Goal: Navigation & Orientation: Find specific page/section

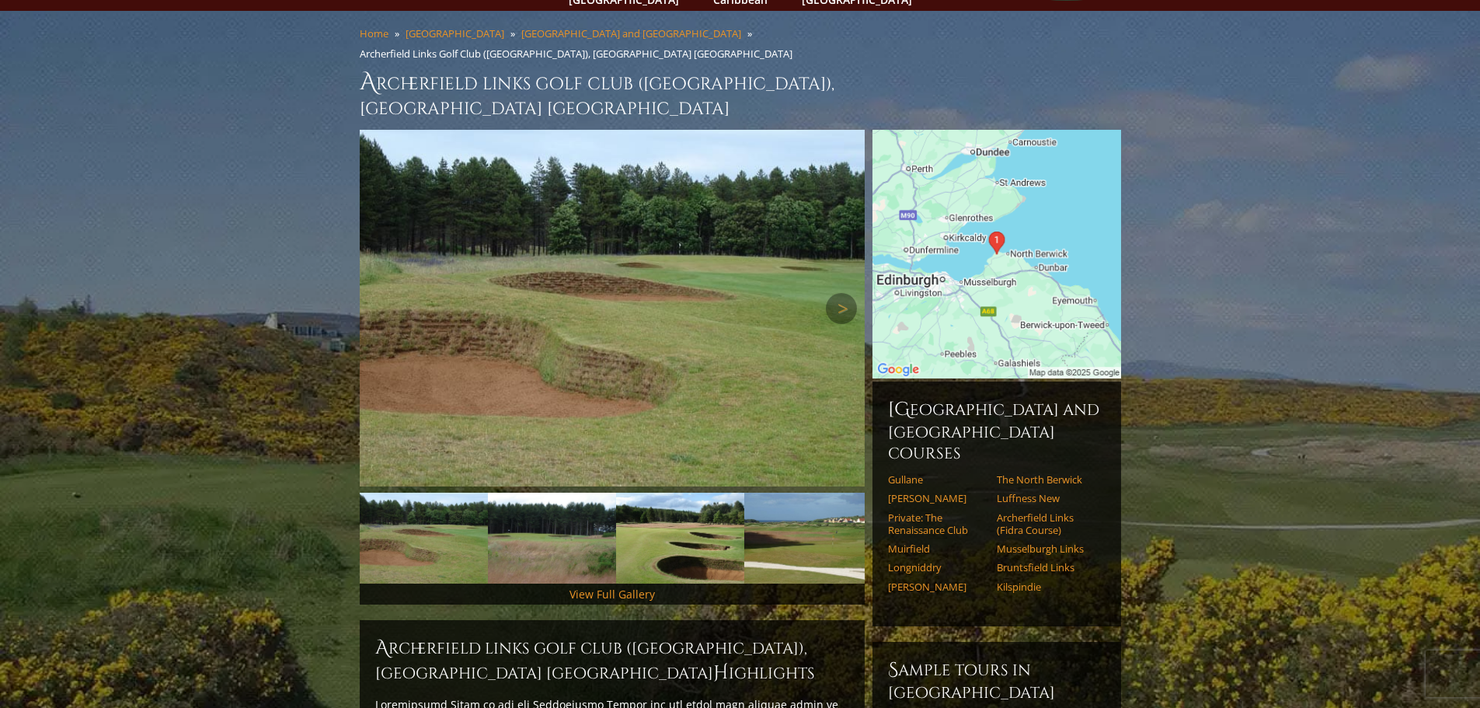
scroll to position [84, 0]
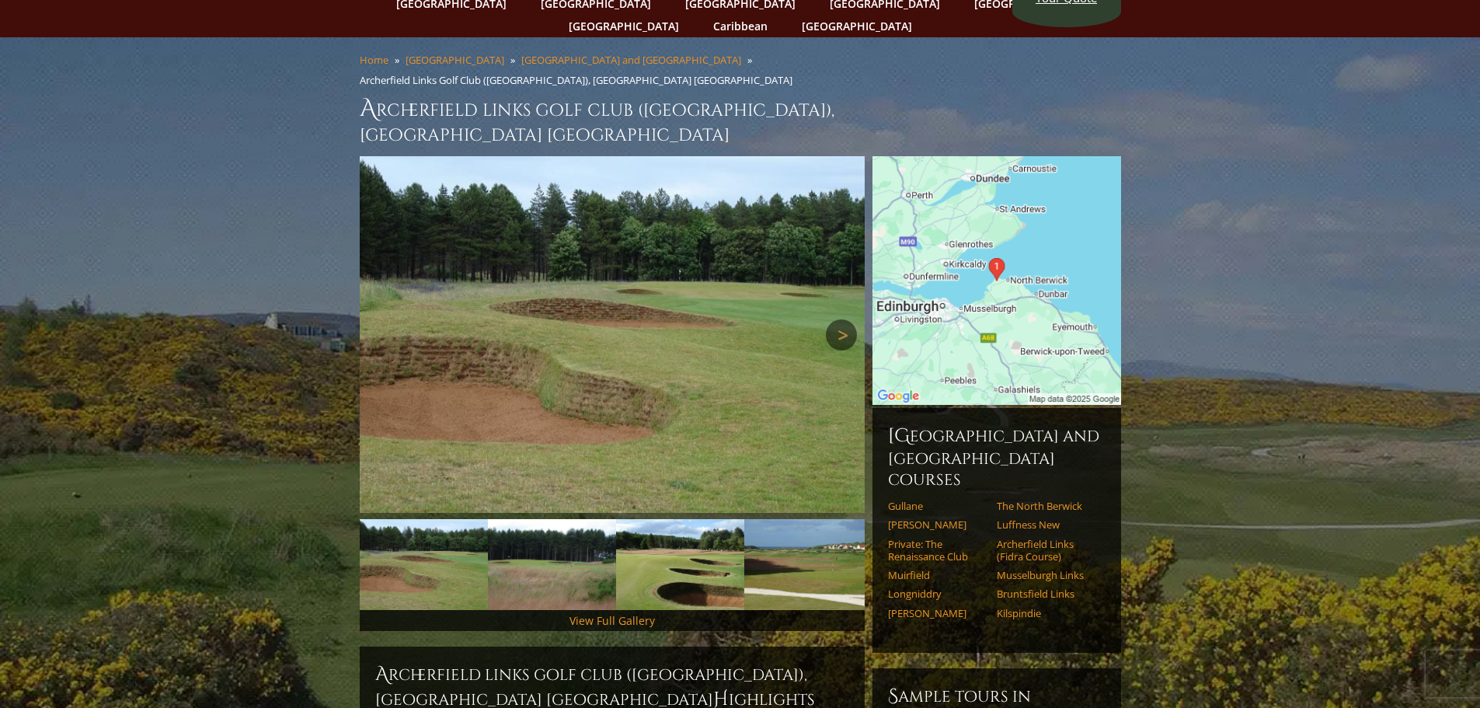
click at [841, 319] on link "Next" at bounding box center [841, 334] width 31 height 31
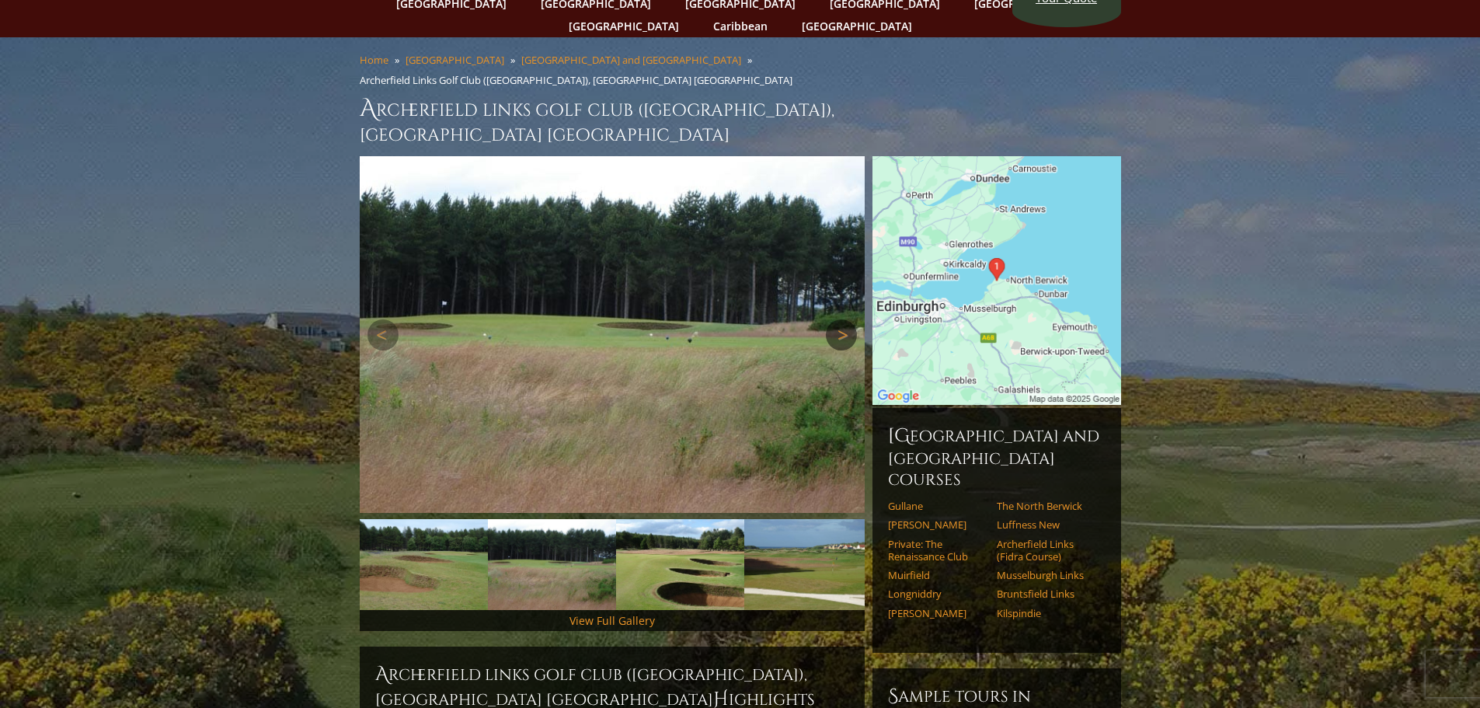
click at [841, 319] on link "Next" at bounding box center [841, 334] width 31 height 31
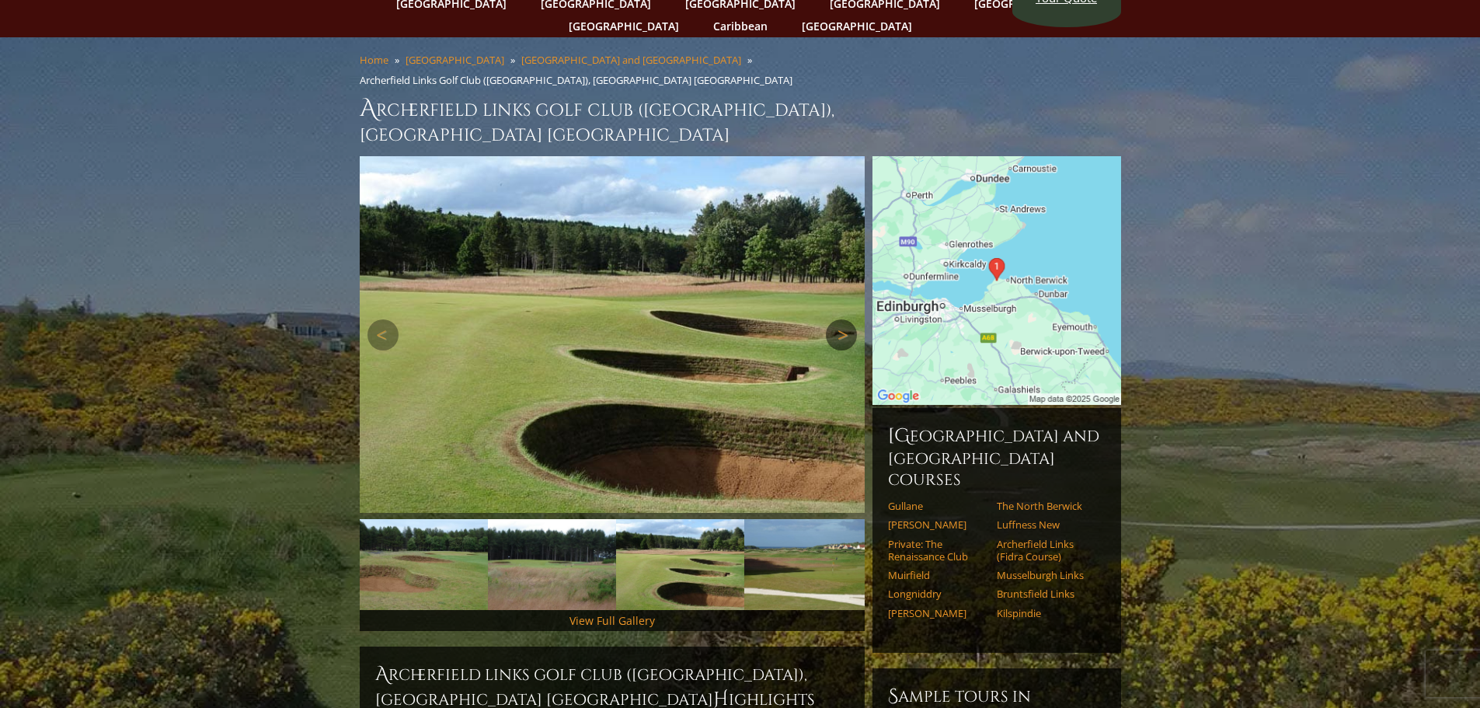
click at [841, 319] on link "Next" at bounding box center [841, 334] width 31 height 31
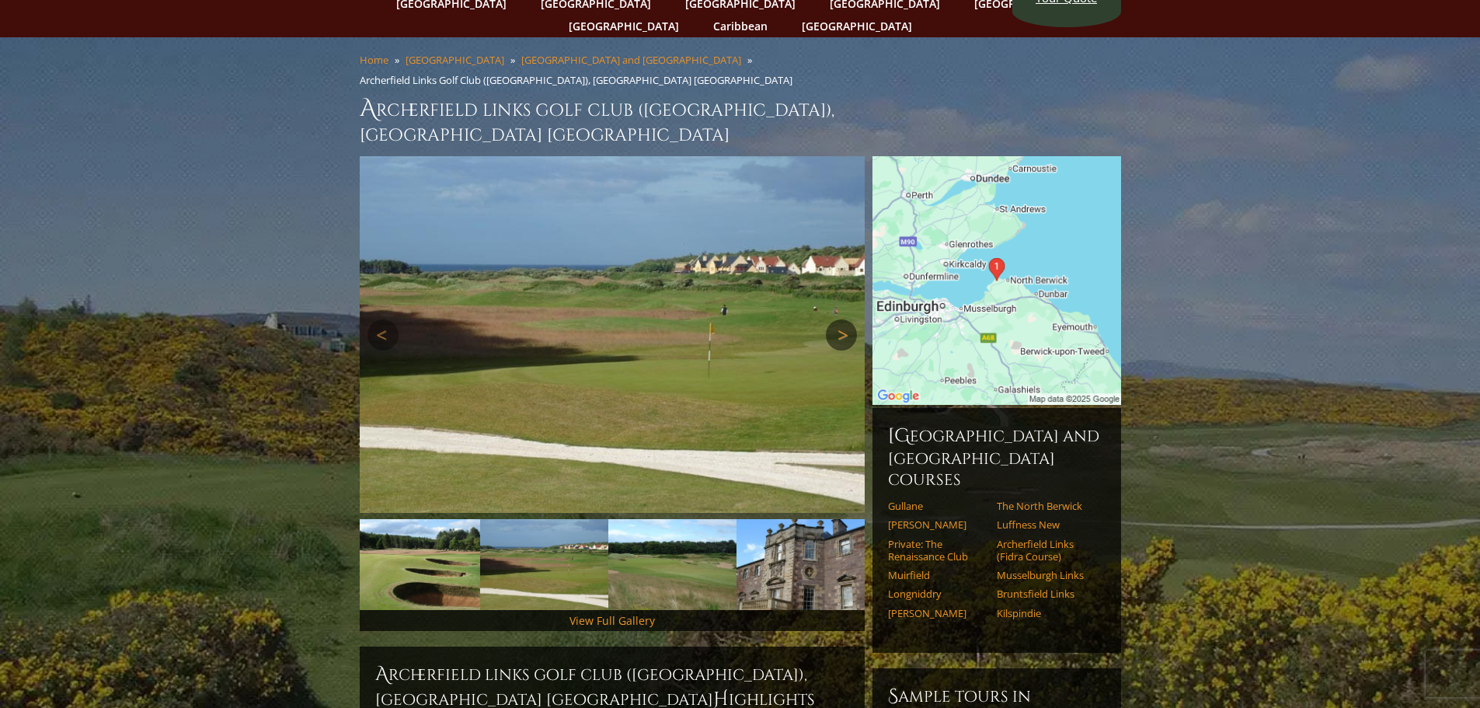
click at [841, 319] on link "Next" at bounding box center [841, 334] width 31 height 31
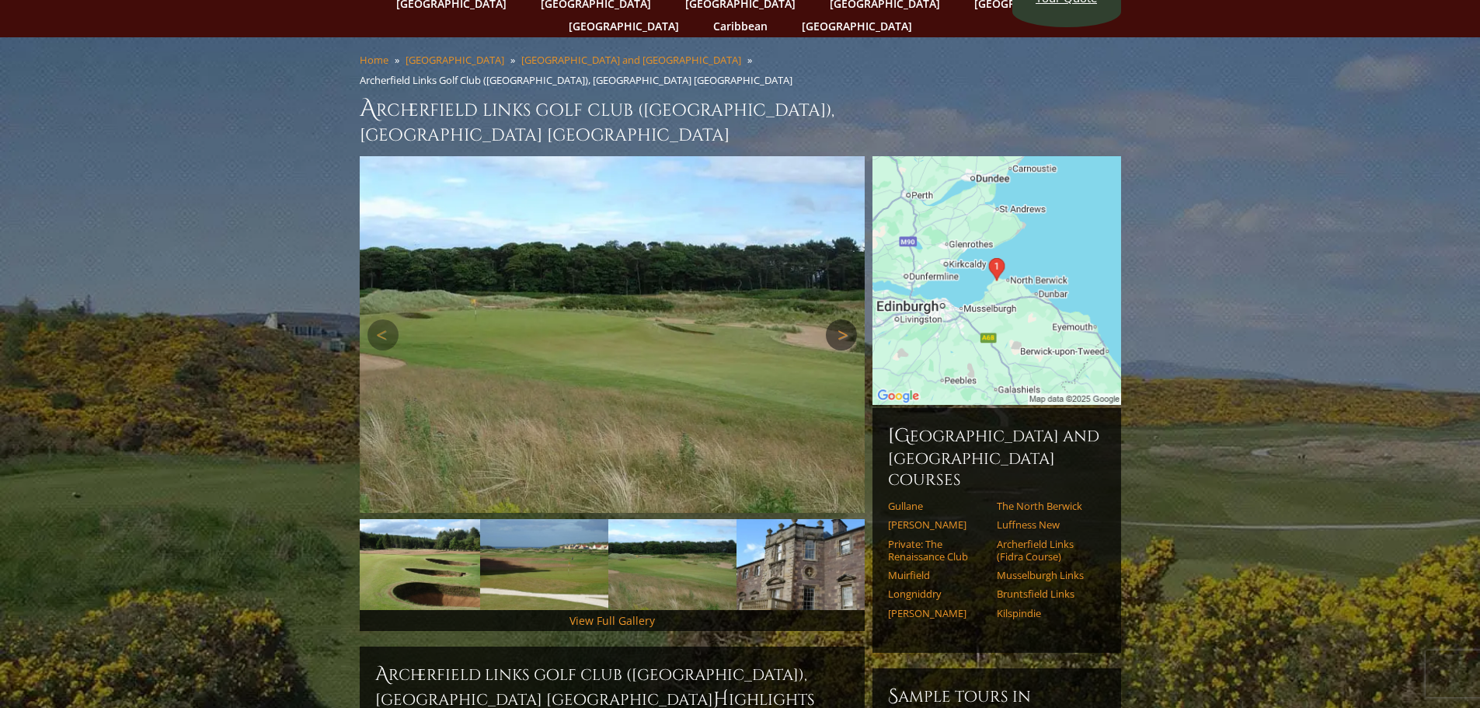
click at [841, 319] on link "Next" at bounding box center [841, 334] width 31 height 31
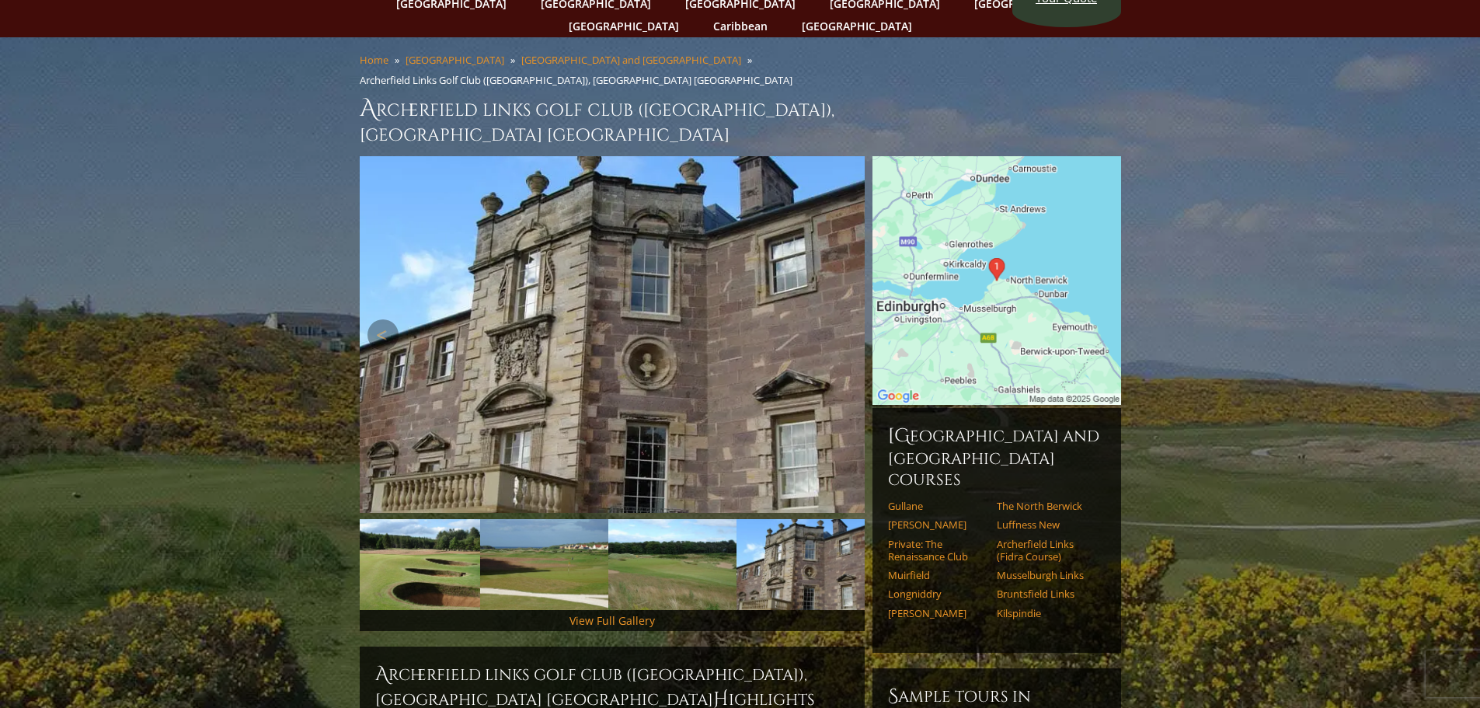
click at [841, 319] on link "Next" at bounding box center [841, 334] width 31 height 31
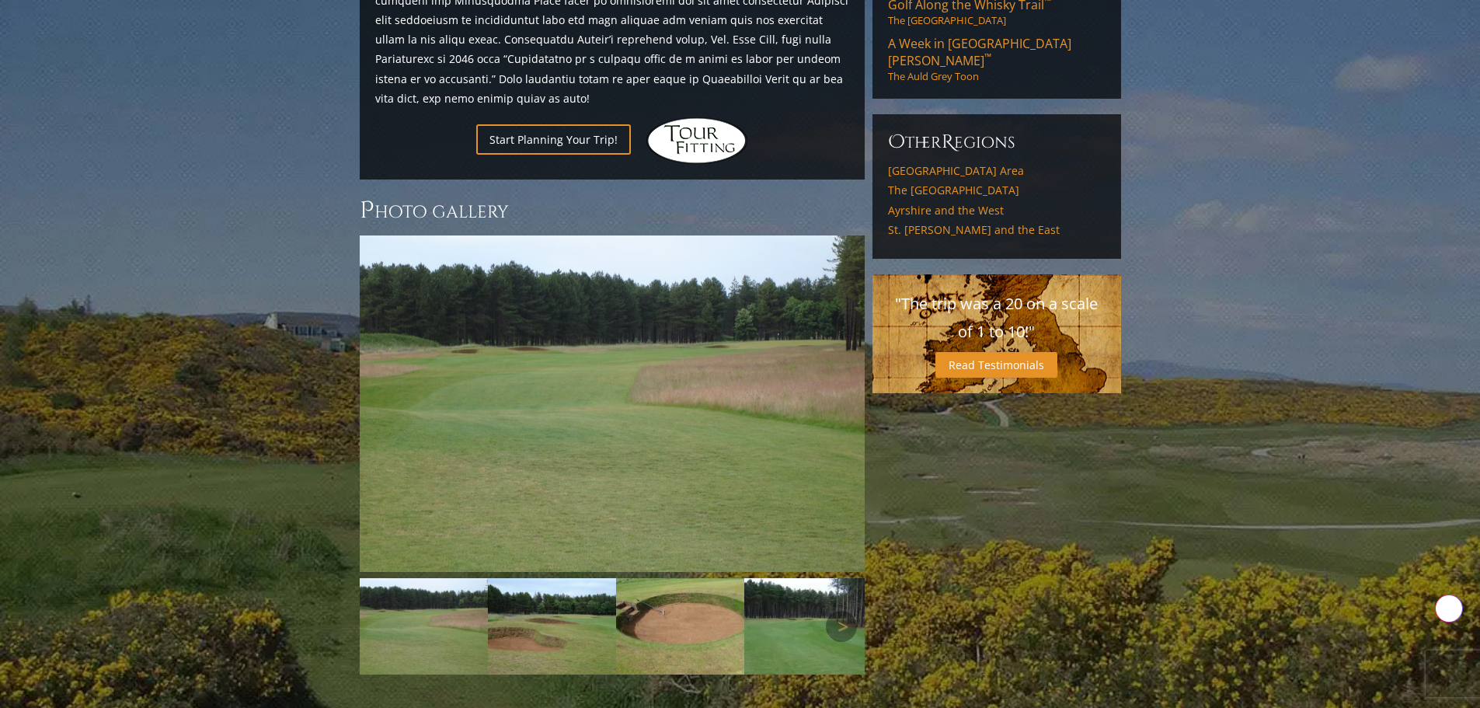
scroll to position [1016, 0]
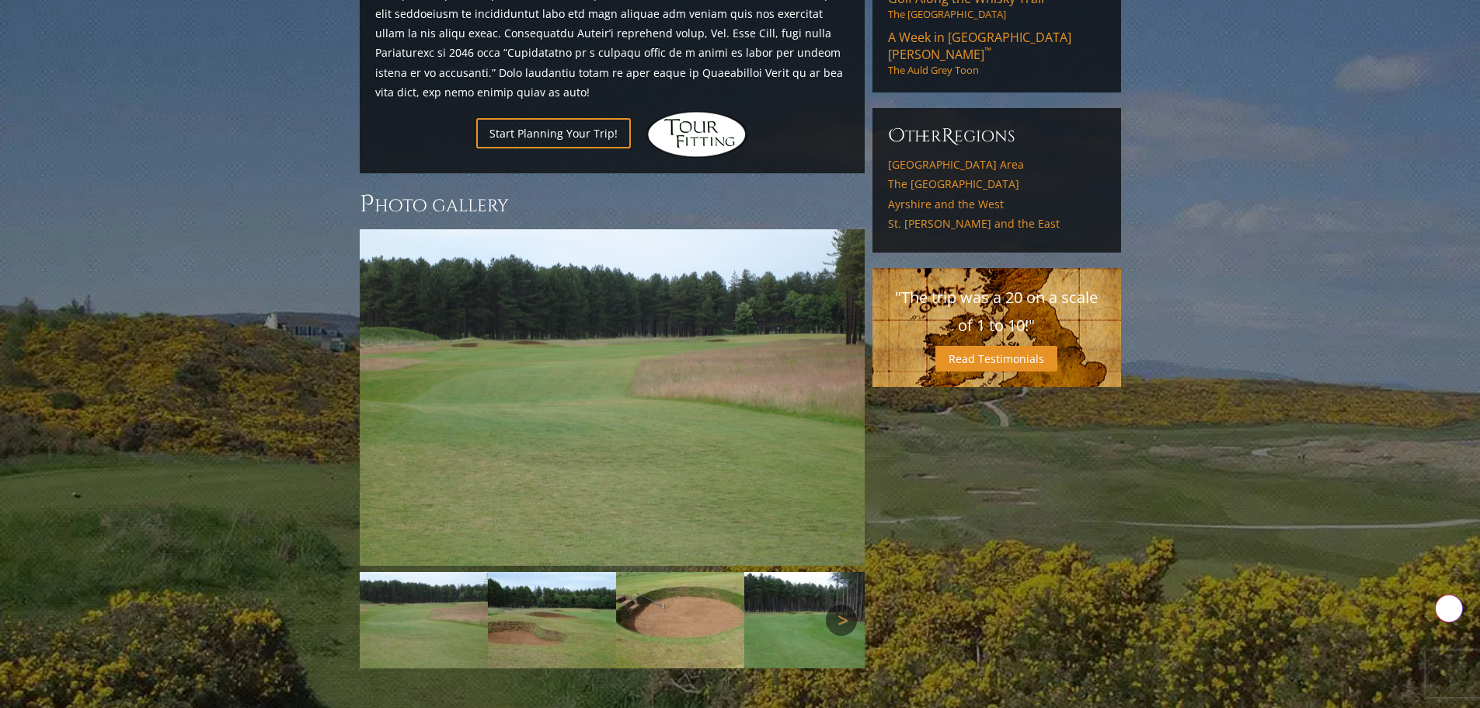
click at [840, 604] on link "Next" at bounding box center [841, 619] width 31 height 31
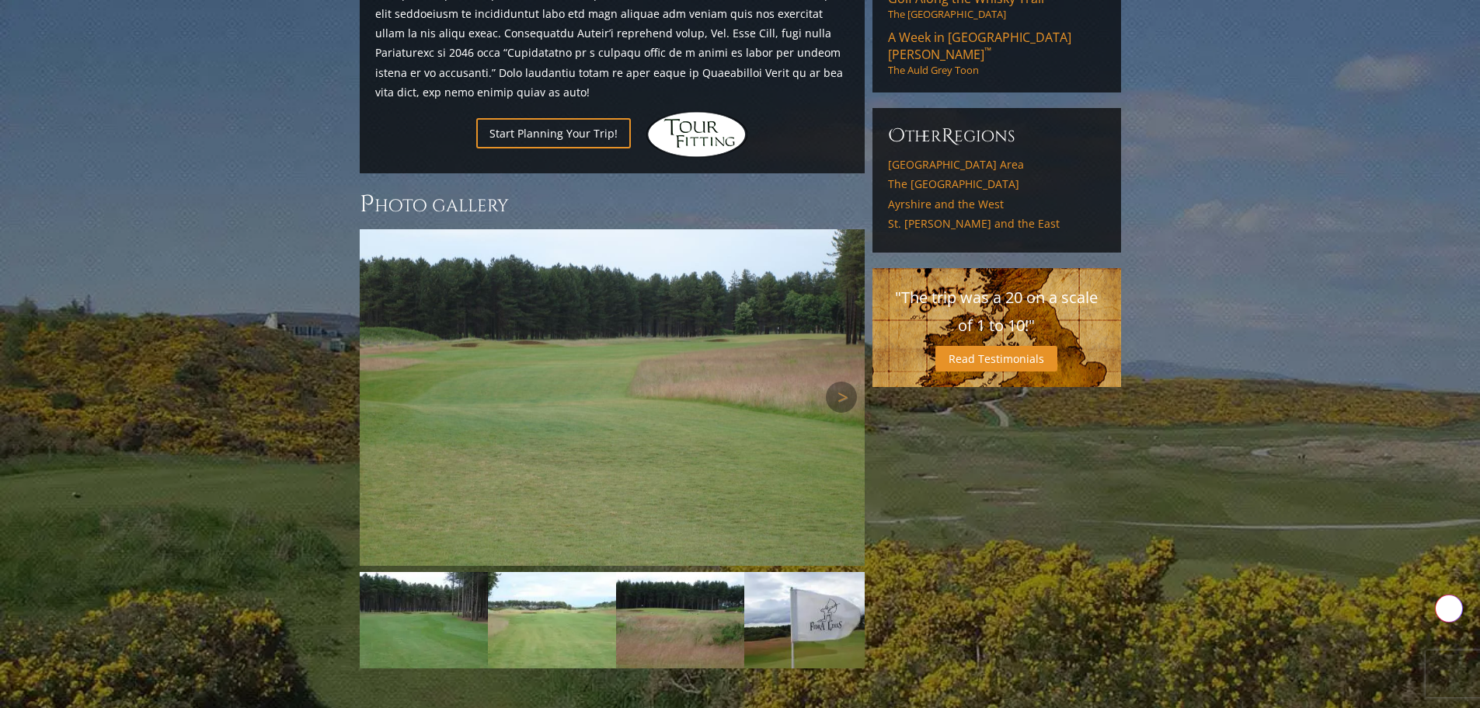
click at [697, 354] on img at bounding box center [612, 397] width 505 height 336
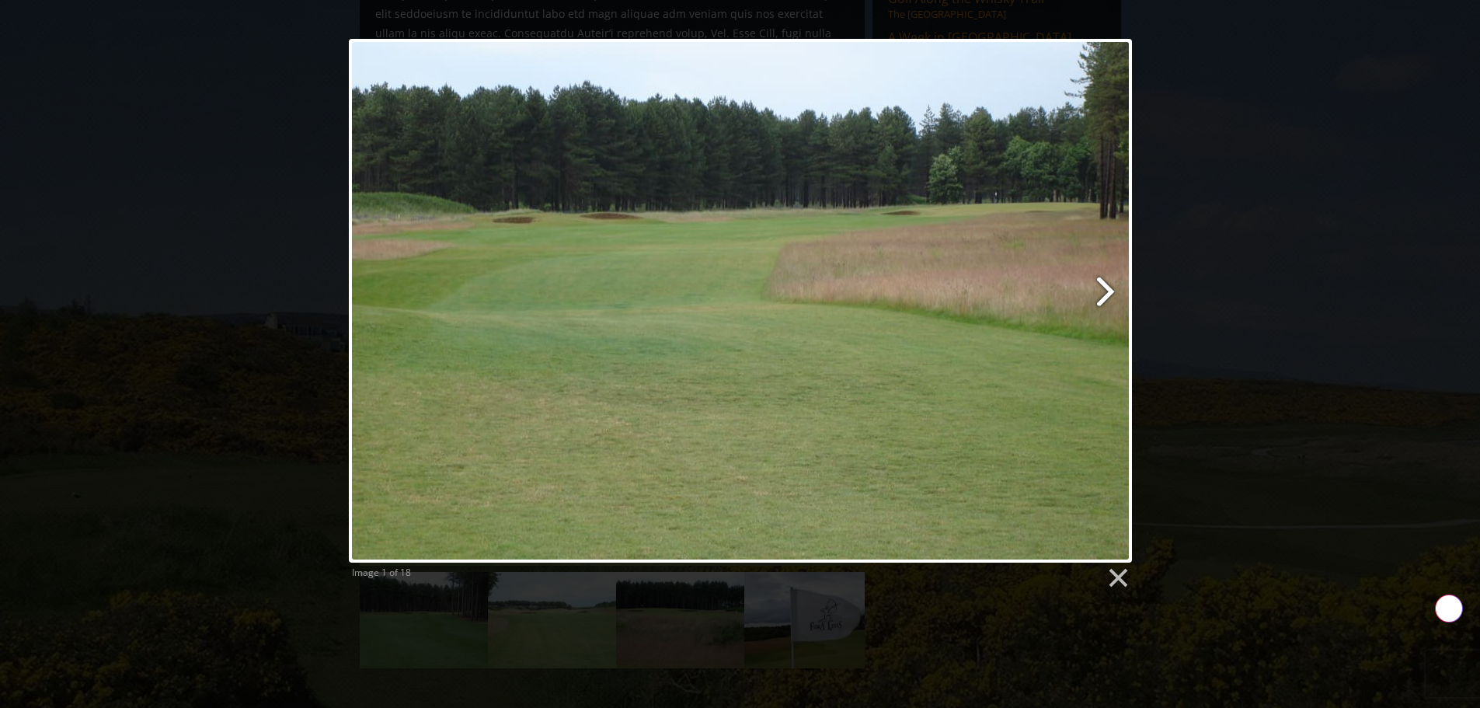
click at [1105, 295] on link at bounding box center [880, 301] width 501 height 524
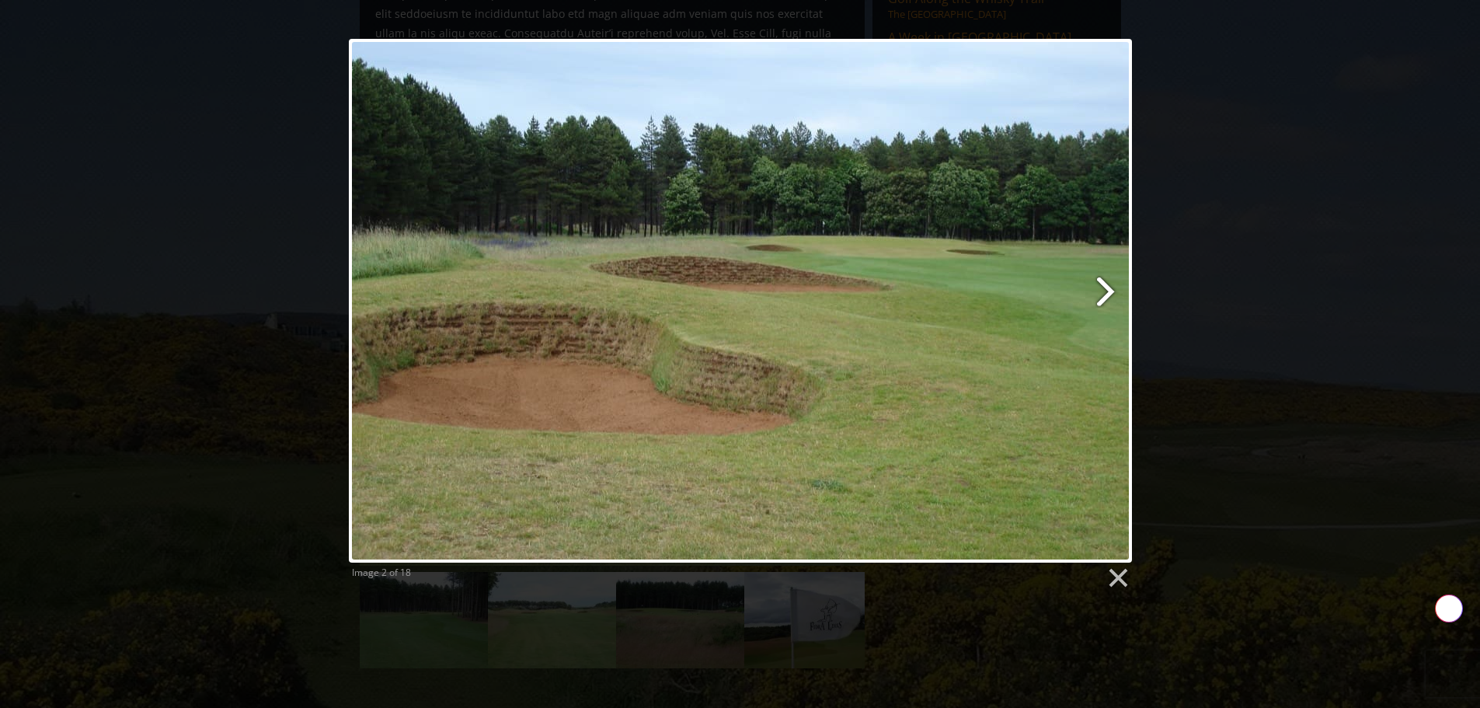
click at [1105, 295] on link at bounding box center [880, 301] width 501 height 524
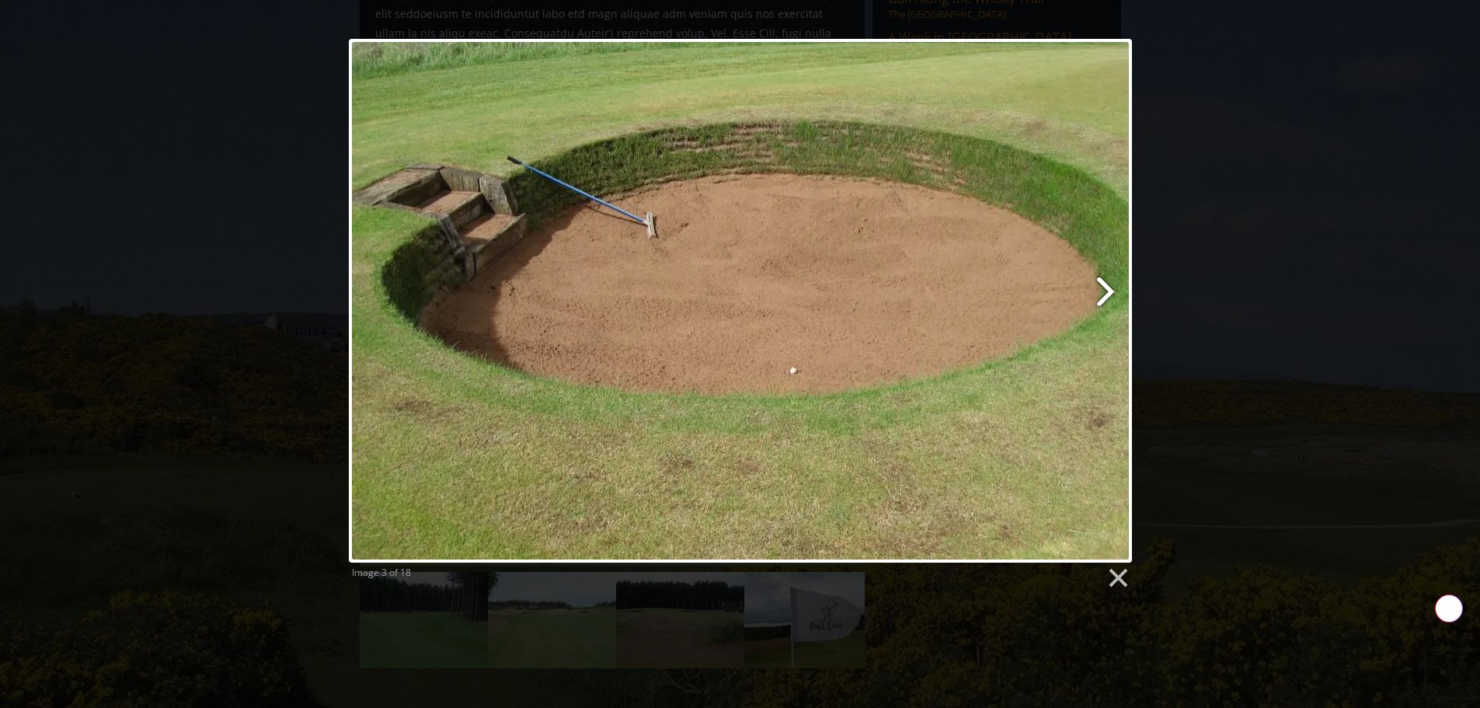
click at [1105, 295] on link at bounding box center [880, 301] width 501 height 524
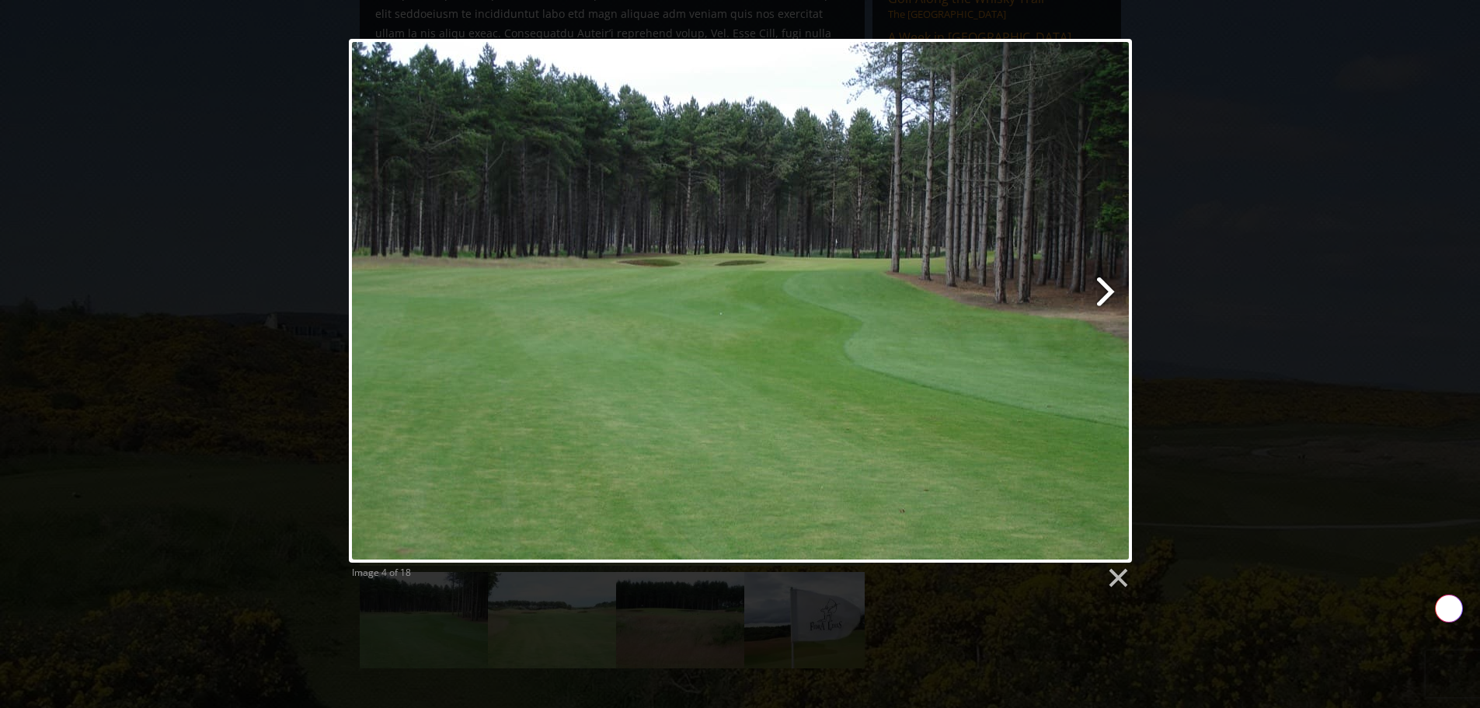
click at [1105, 295] on link at bounding box center [880, 301] width 501 height 524
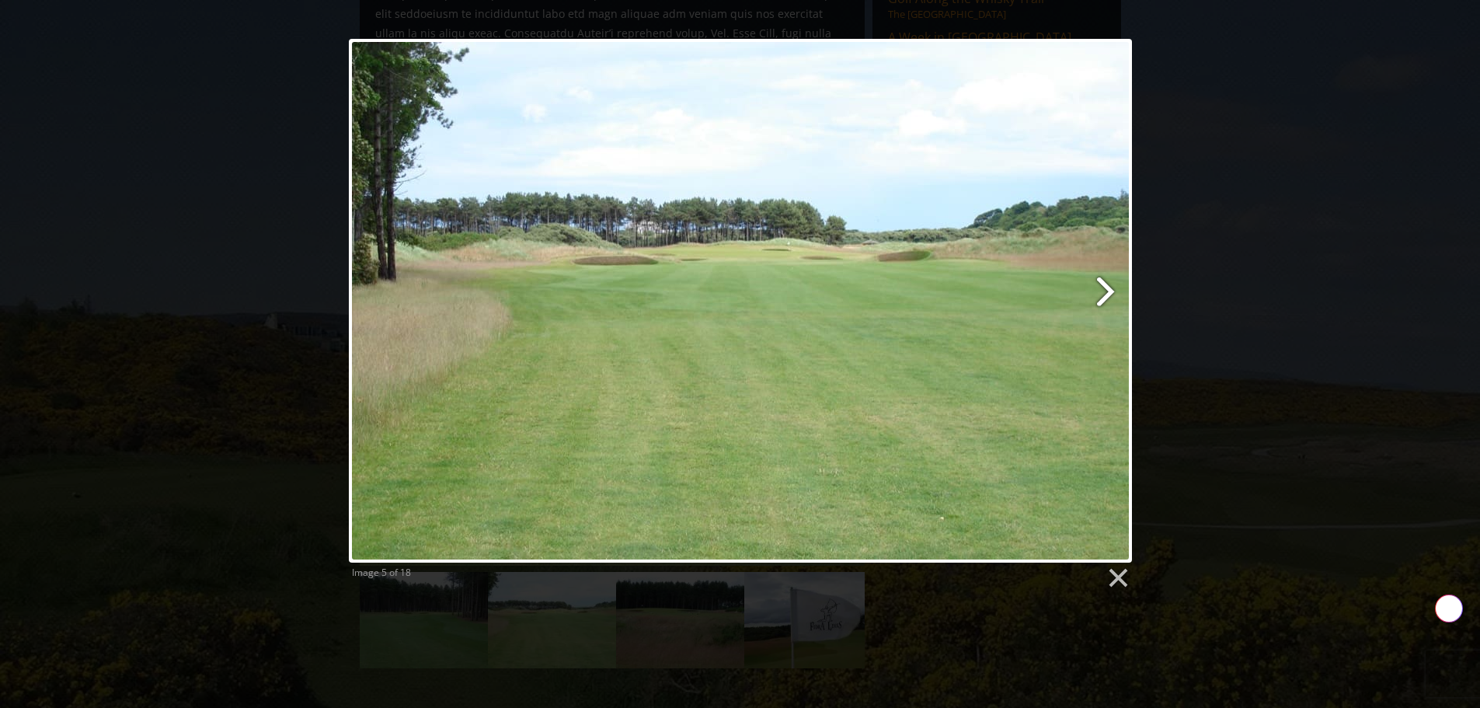
click at [1105, 295] on link at bounding box center [880, 301] width 501 height 524
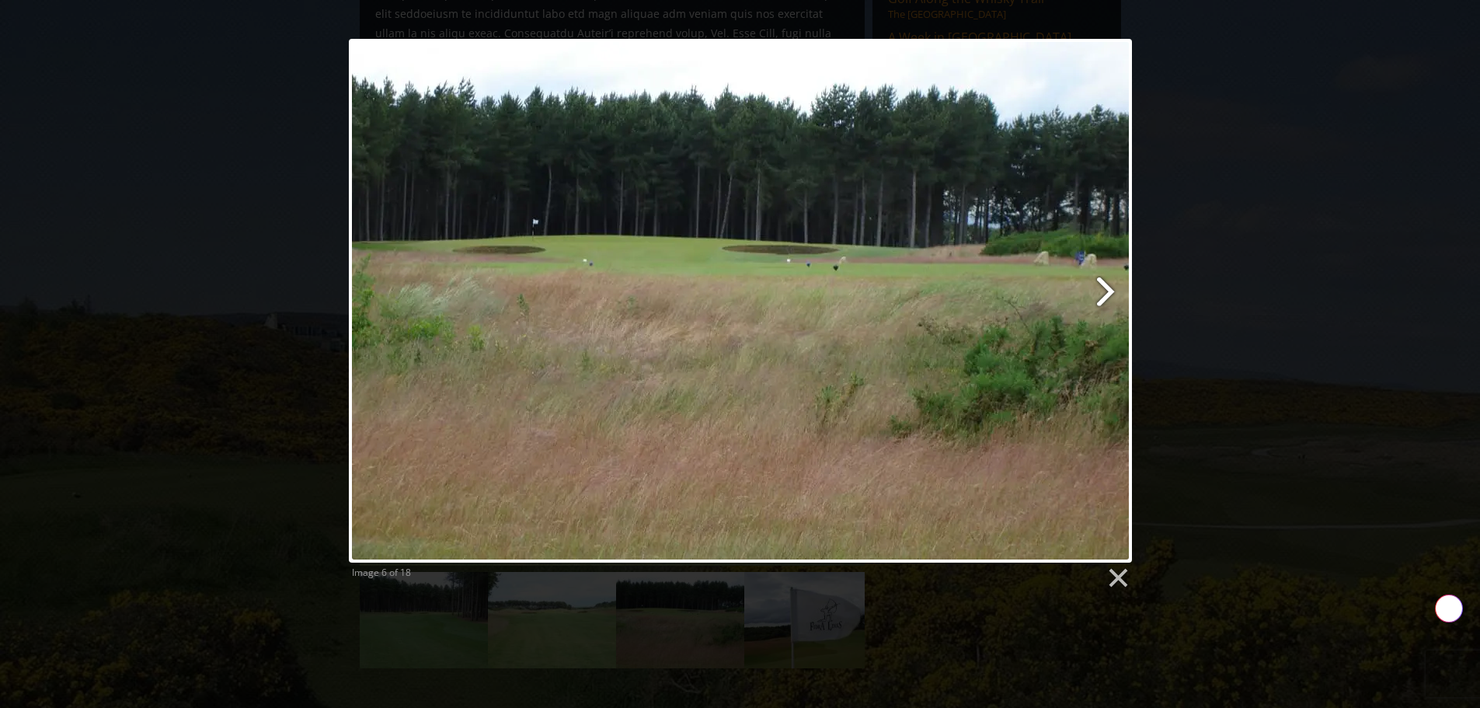
click at [1105, 295] on link at bounding box center [880, 301] width 501 height 524
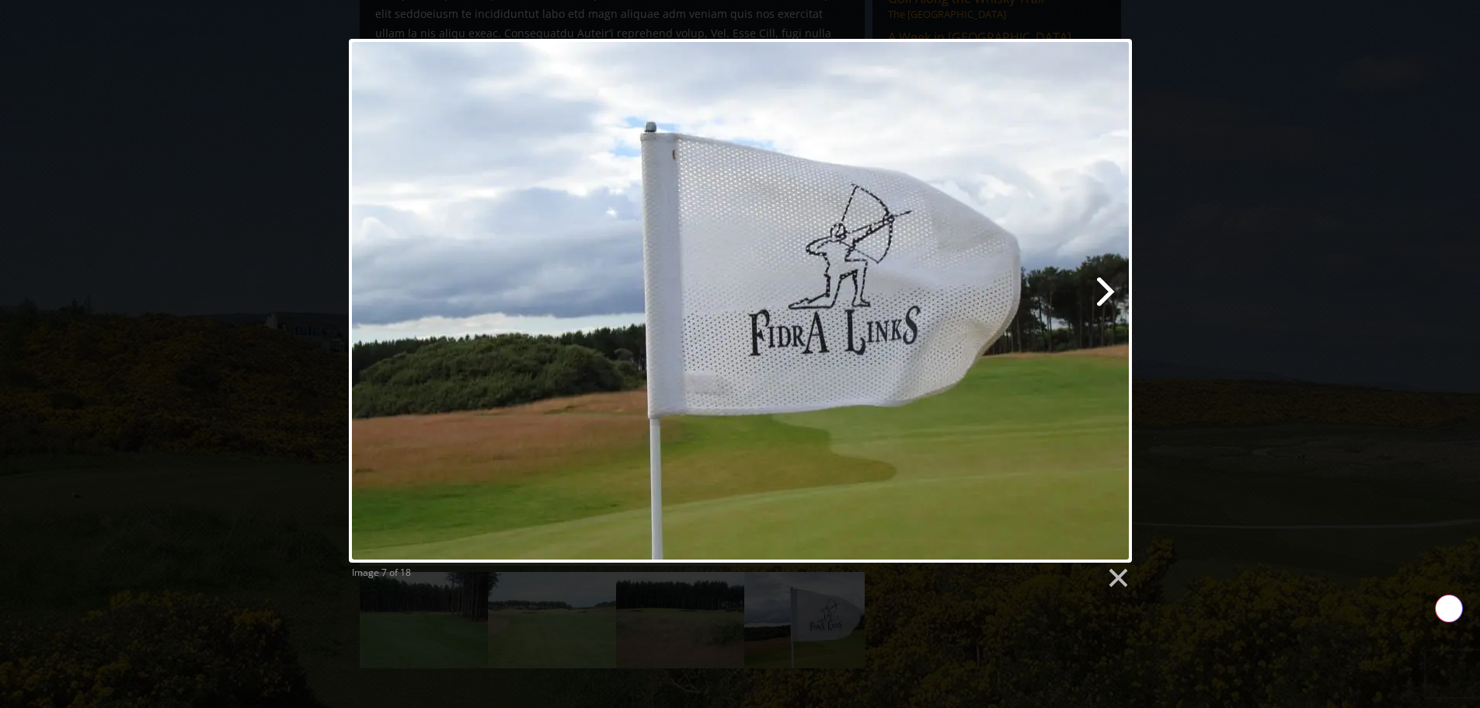
click at [1105, 295] on link at bounding box center [880, 301] width 501 height 524
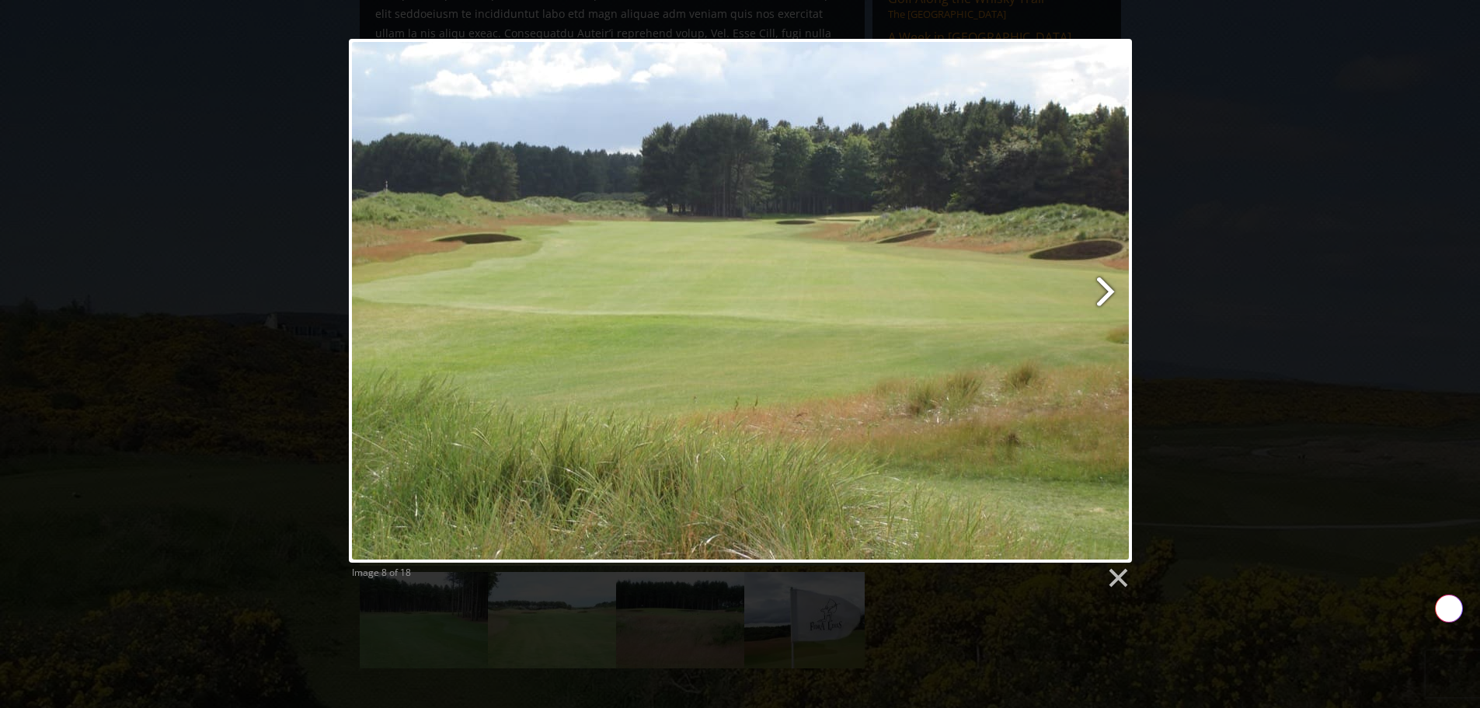
click at [1105, 295] on link at bounding box center [880, 301] width 501 height 524
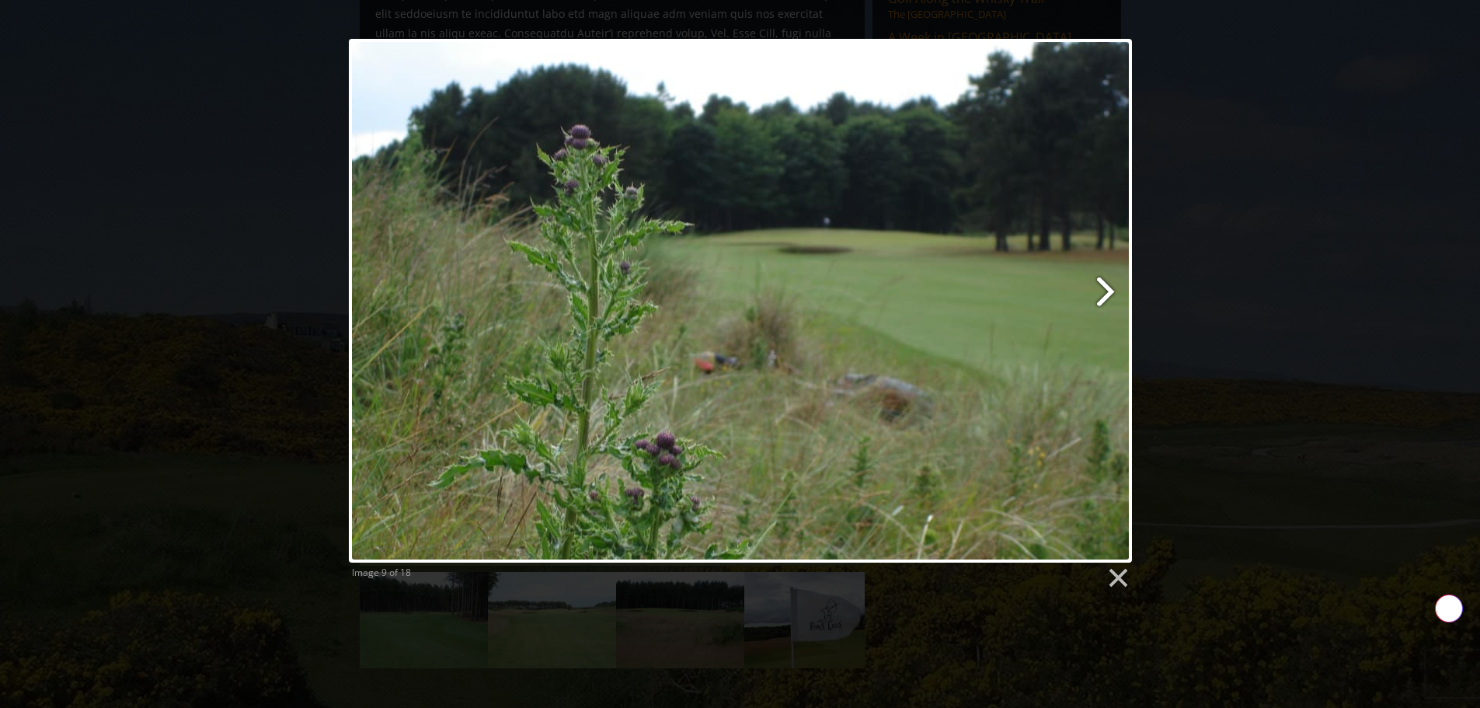
click at [1105, 295] on link at bounding box center [880, 301] width 501 height 524
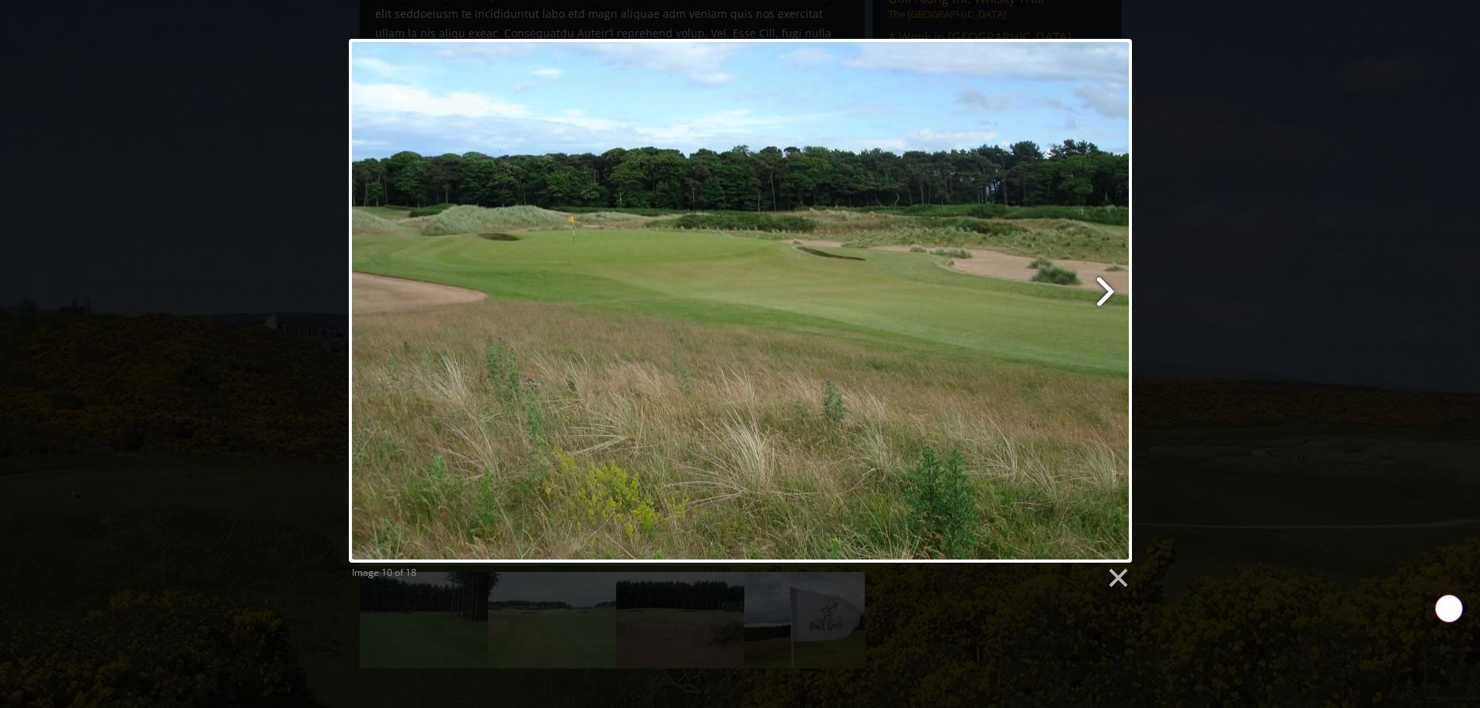
click at [1105, 295] on link at bounding box center [880, 301] width 501 height 524
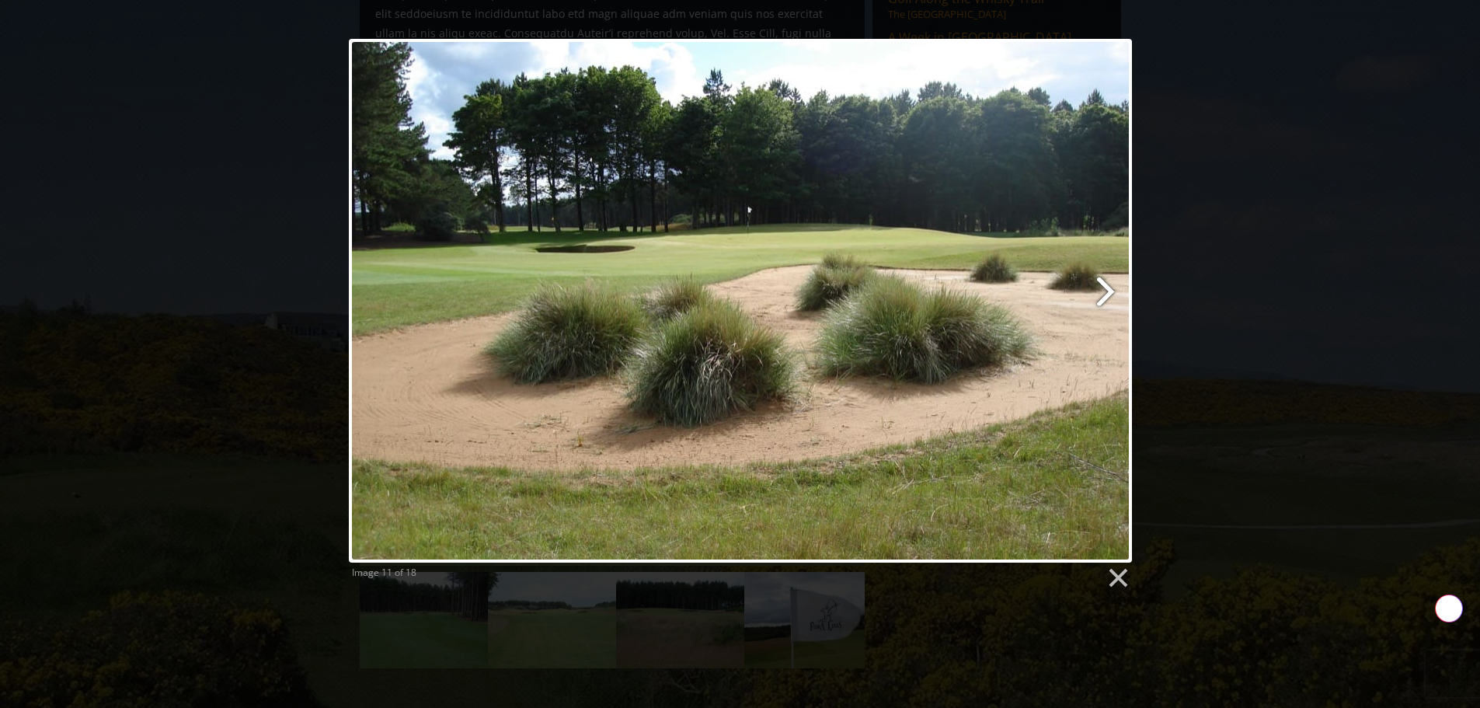
click at [1105, 295] on link at bounding box center [880, 301] width 501 height 524
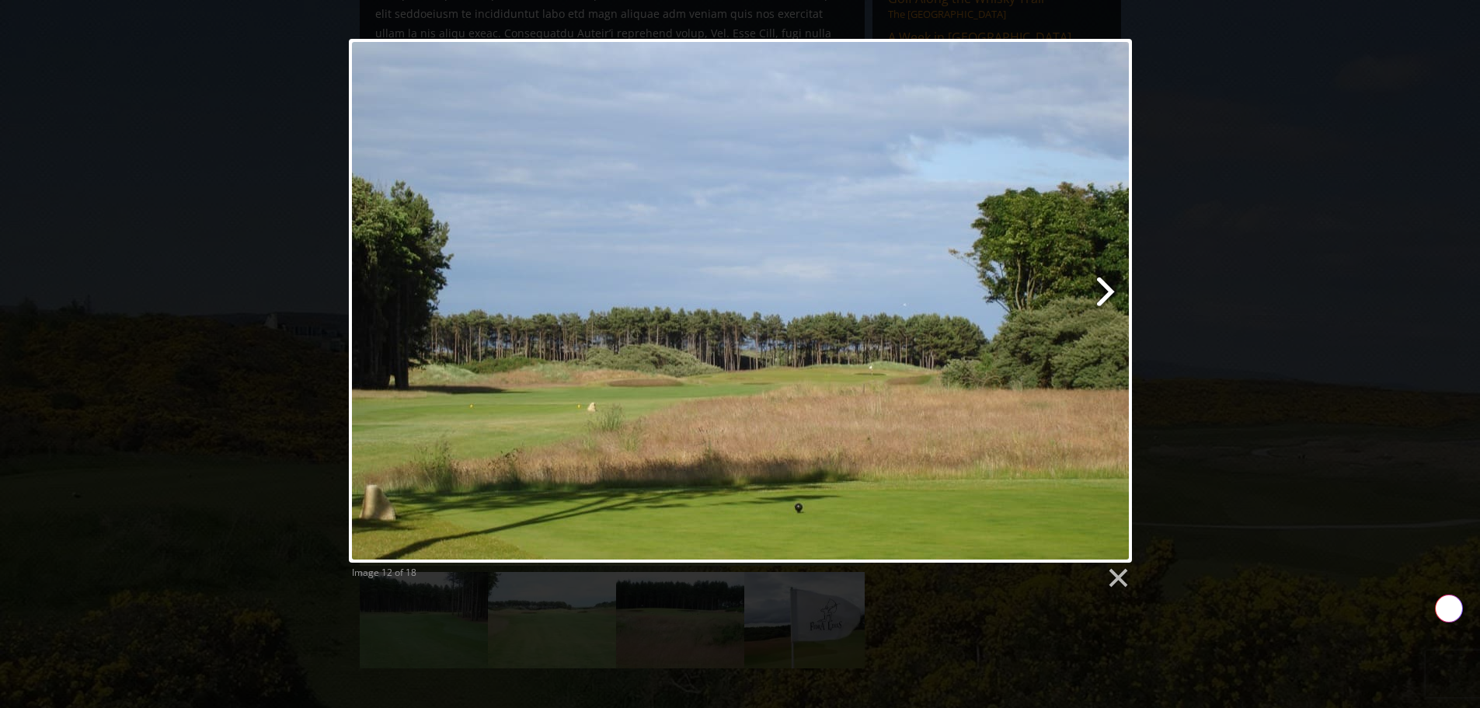
click at [1105, 295] on link at bounding box center [880, 301] width 501 height 524
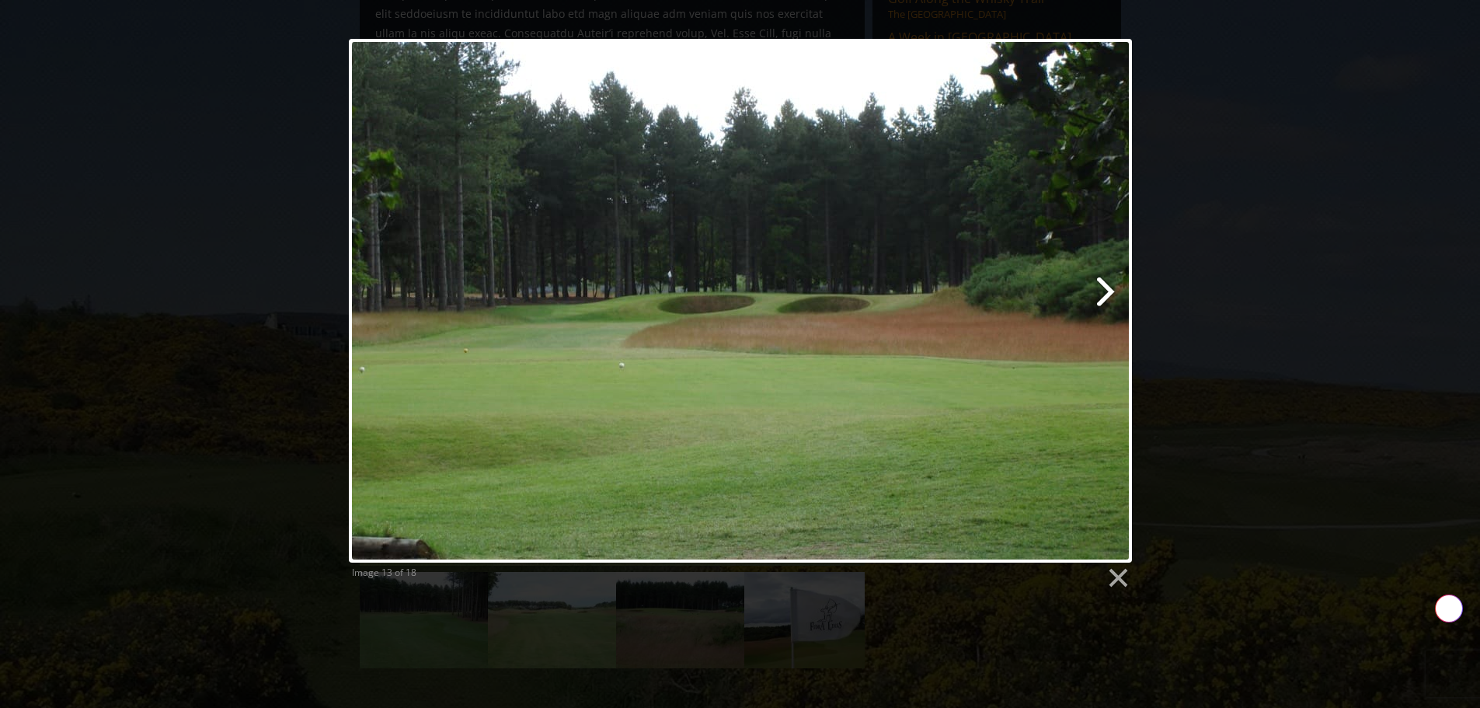
click at [1105, 295] on link at bounding box center [880, 301] width 501 height 524
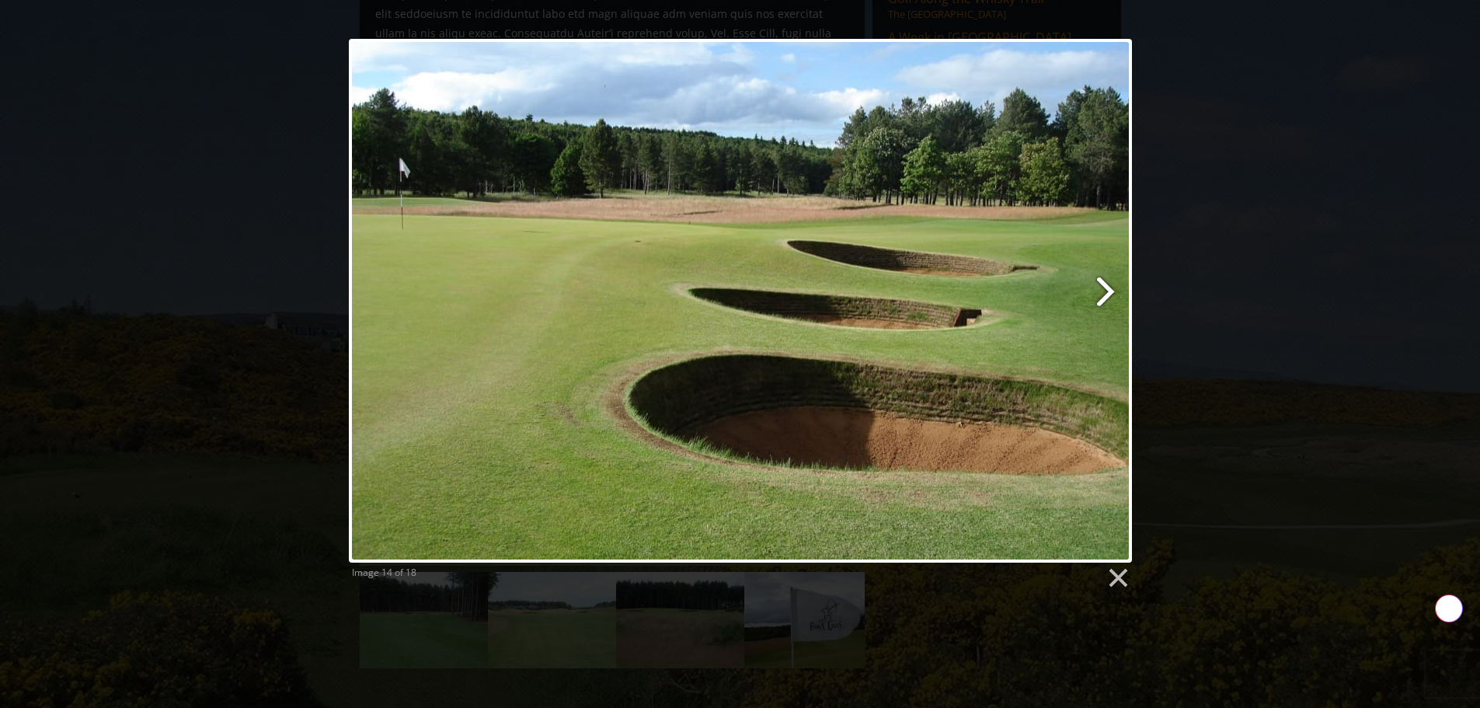
click at [1105, 295] on link at bounding box center [880, 301] width 501 height 524
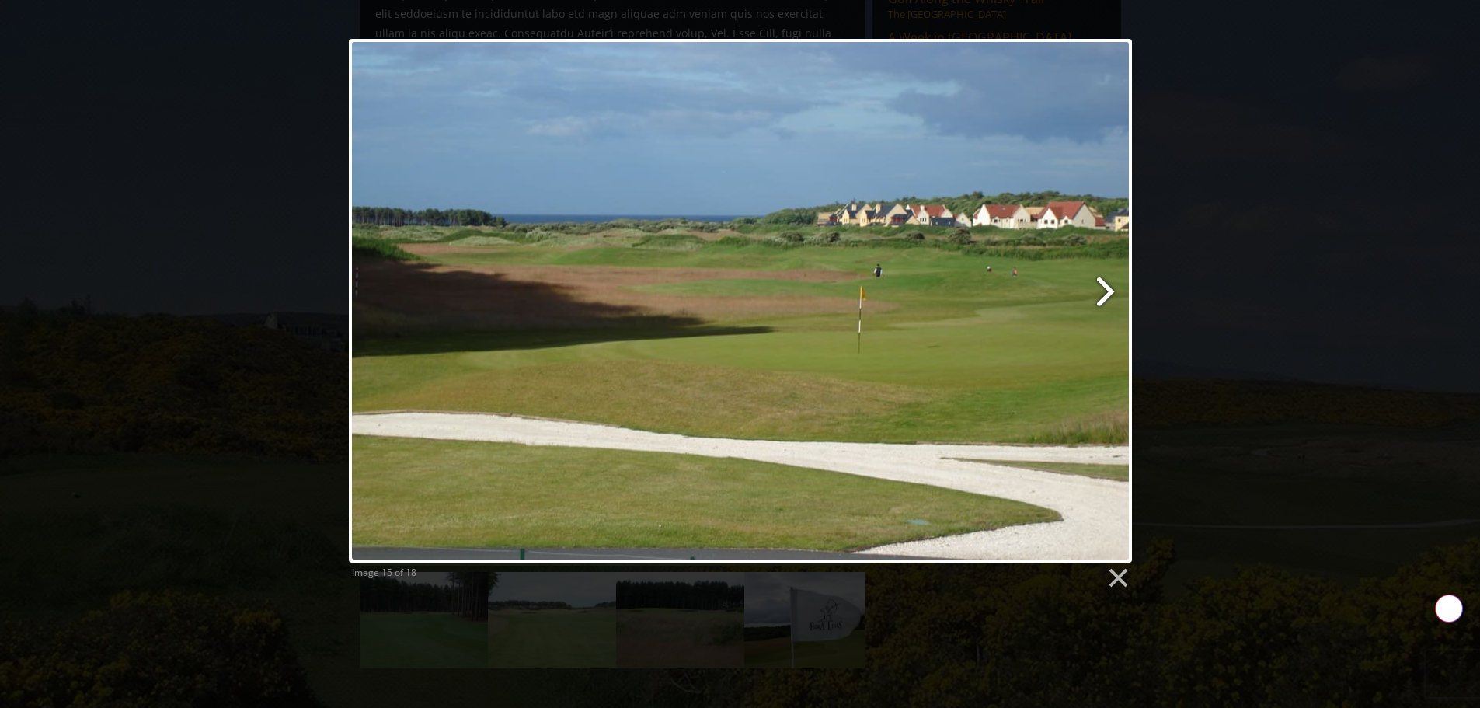
click at [1105, 295] on link at bounding box center [880, 301] width 501 height 524
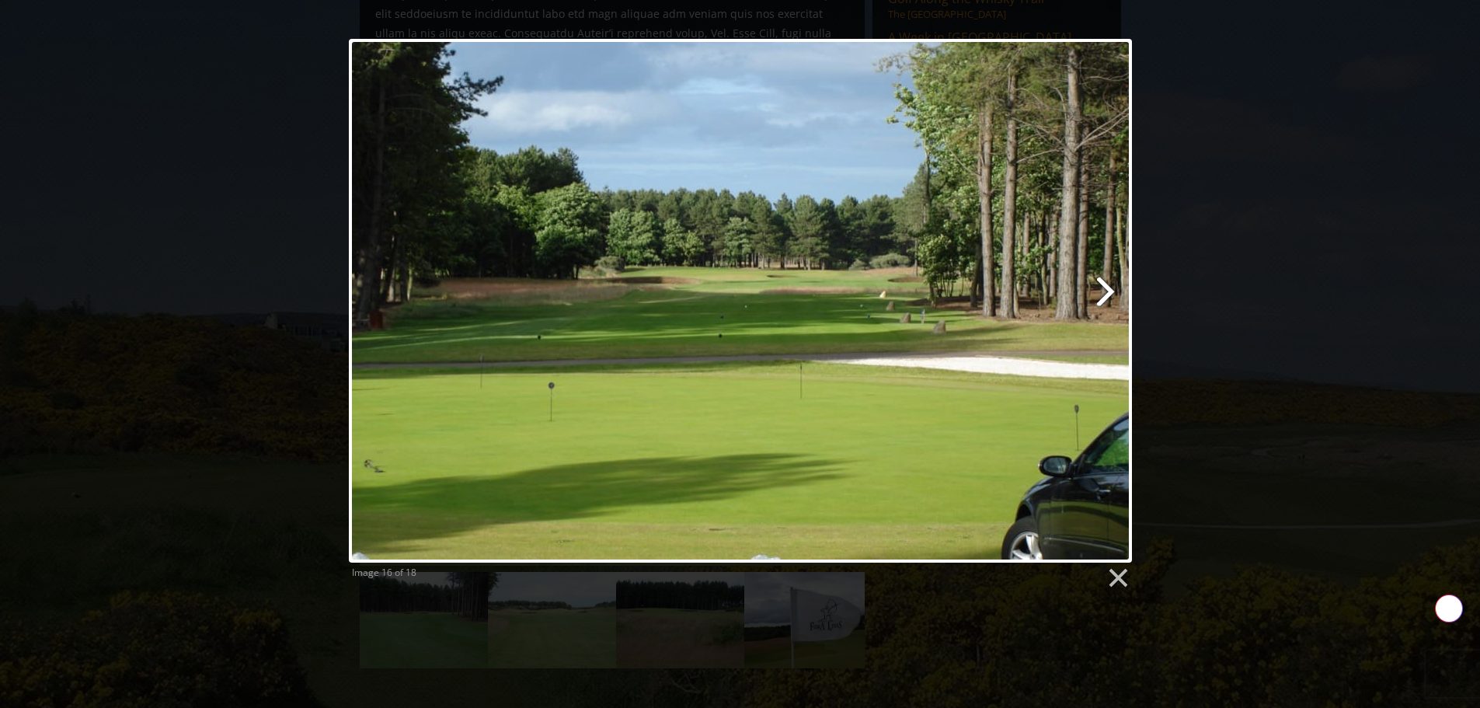
click at [1105, 295] on link at bounding box center [880, 301] width 501 height 524
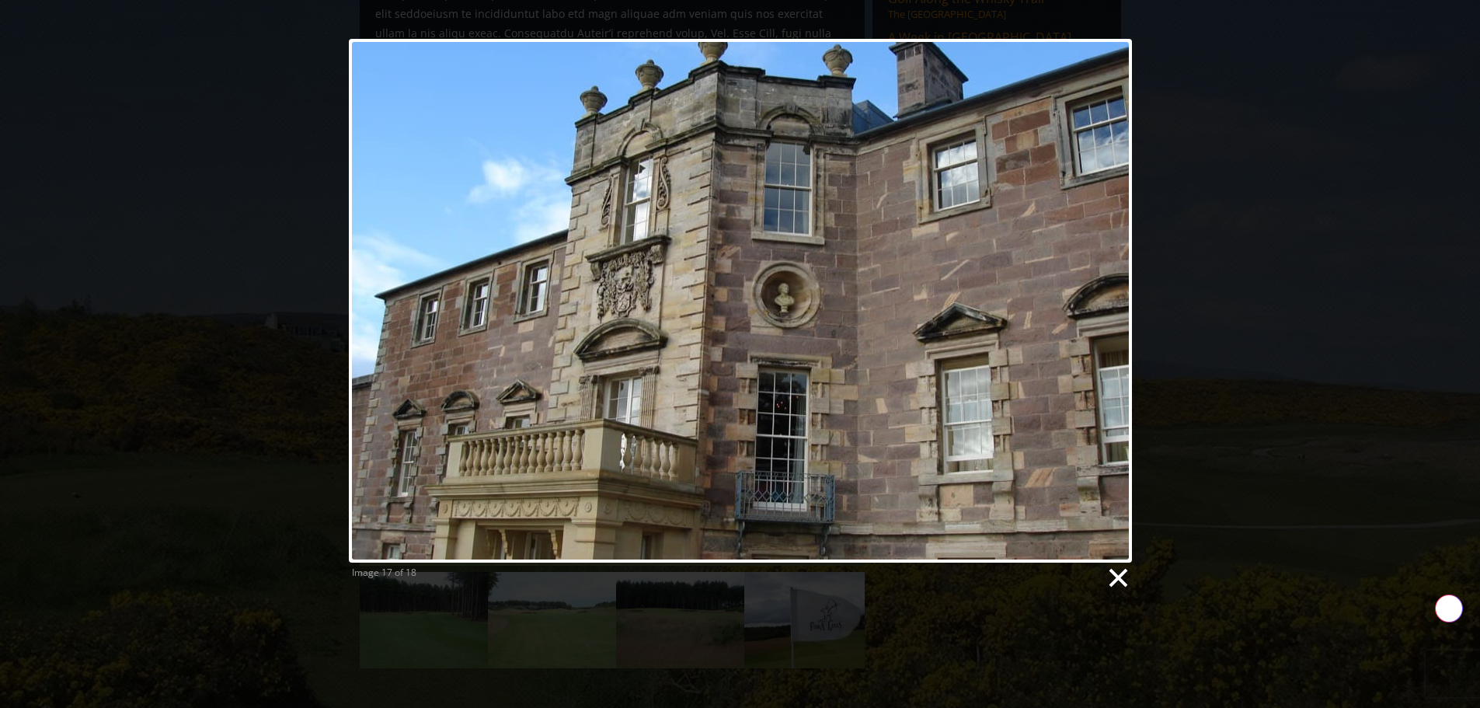
click at [1117, 576] on link at bounding box center [1116, 577] width 23 height 23
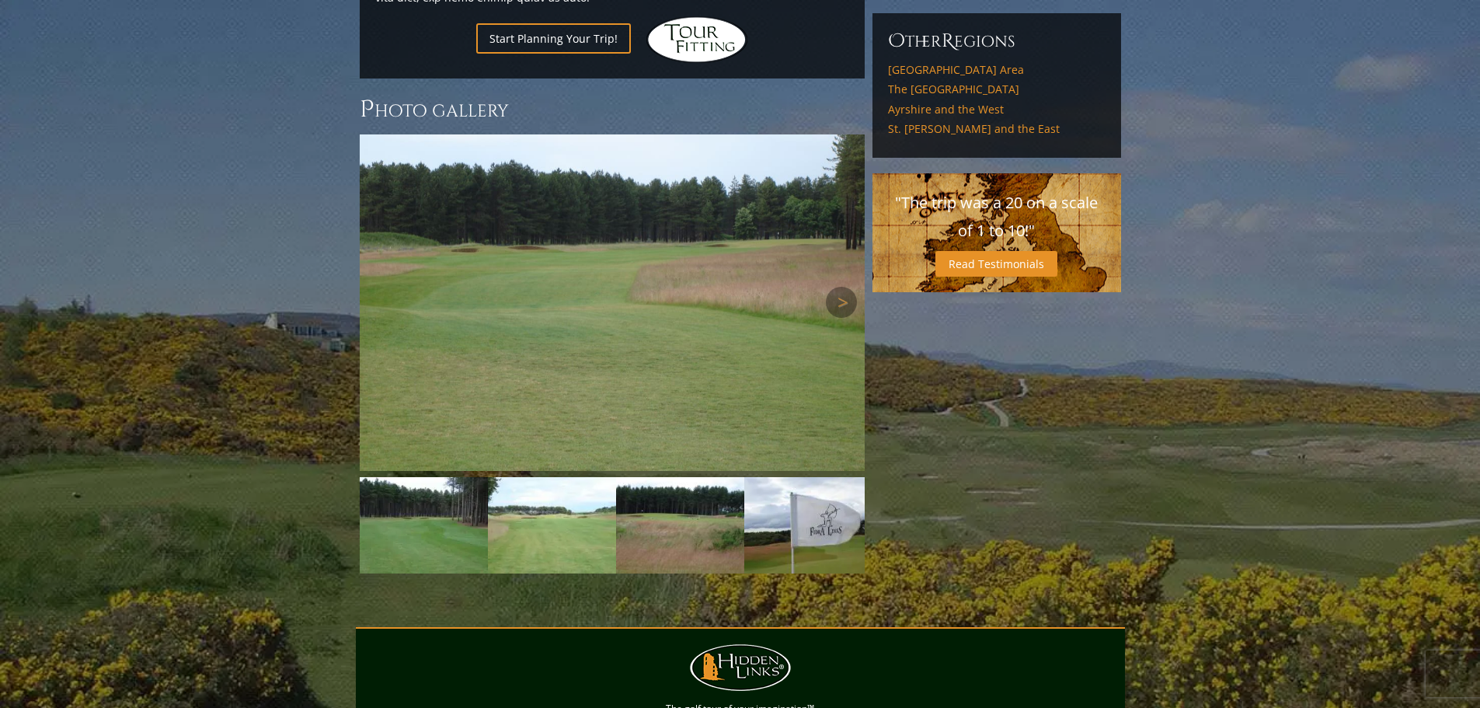
scroll to position [1300, 0]
